Goal: Transaction & Acquisition: Purchase product/service

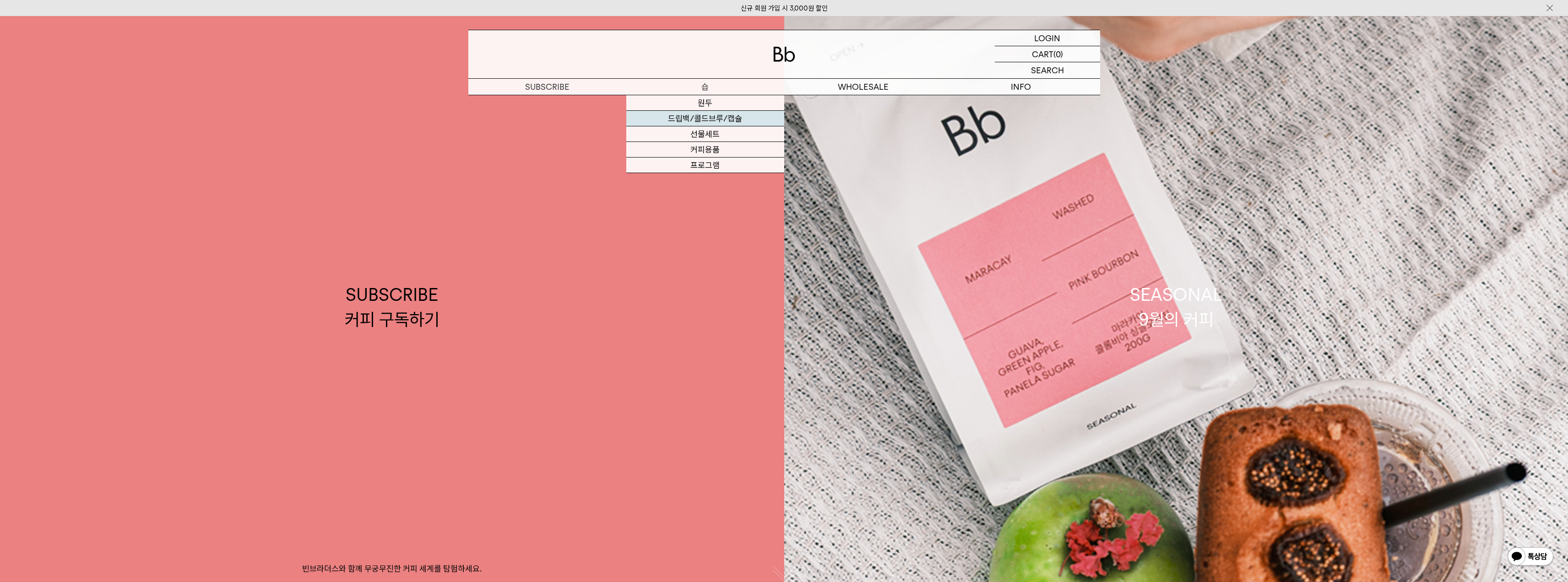
click at [705, 120] on link "드립백/콜드브루/캡슐" at bounding box center [705, 118] width 158 height 16
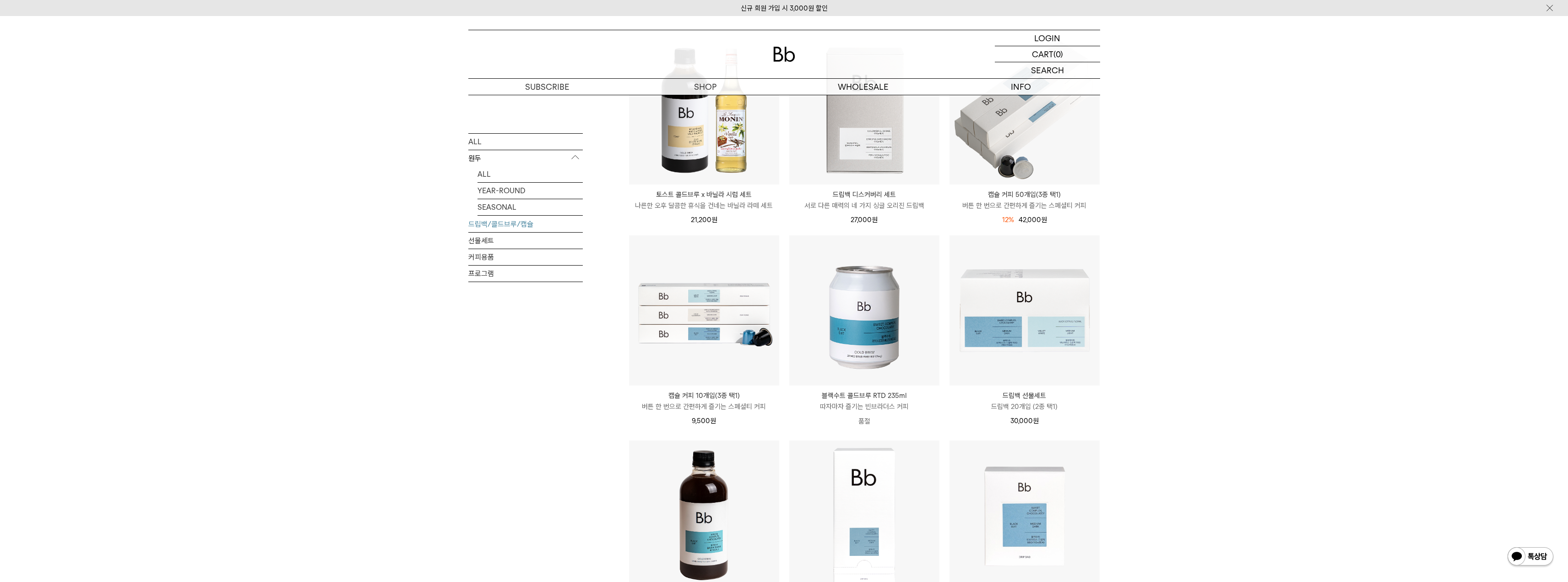
scroll to position [183, 0]
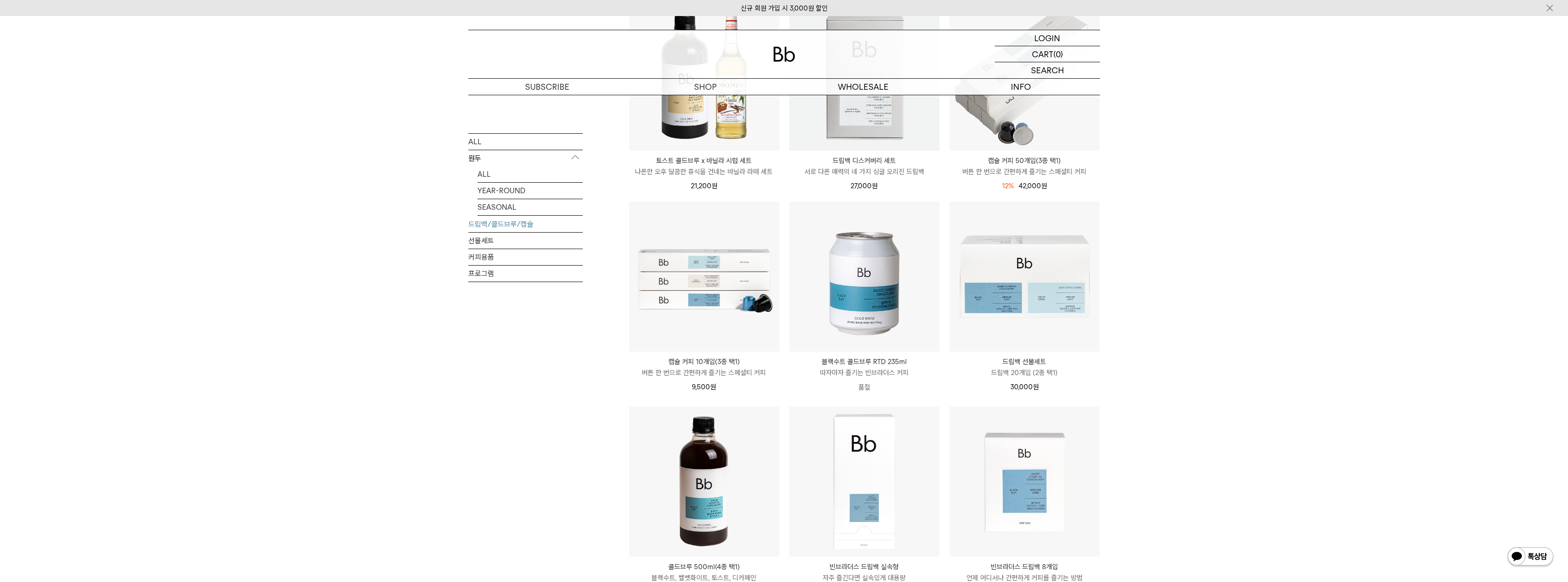
click at [866, 130] on img at bounding box center [863, 75] width 150 height 150
